Goal: Find specific page/section: Find specific page/section

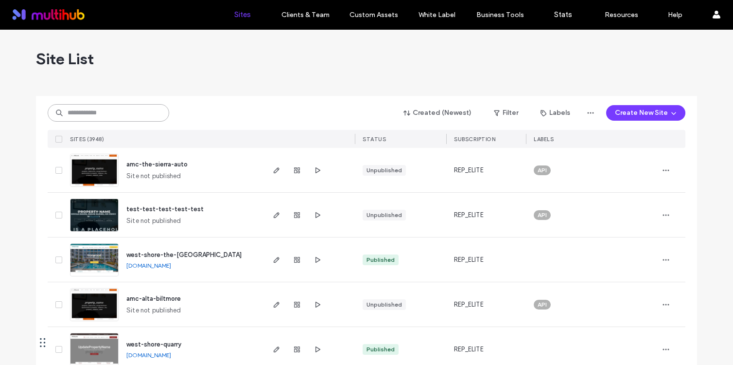
click at [143, 113] on input at bounding box center [109, 113] width 122 height 18
type input "****"
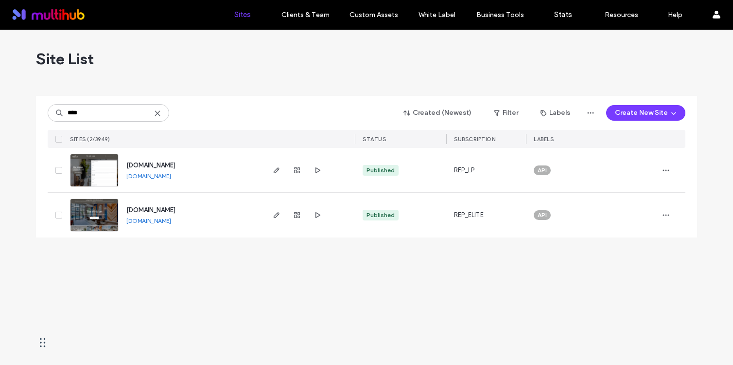
type input "****"
click at [159, 111] on use at bounding box center [157, 113] width 4 height 4
